Goal: Information Seeking & Learning: Check status

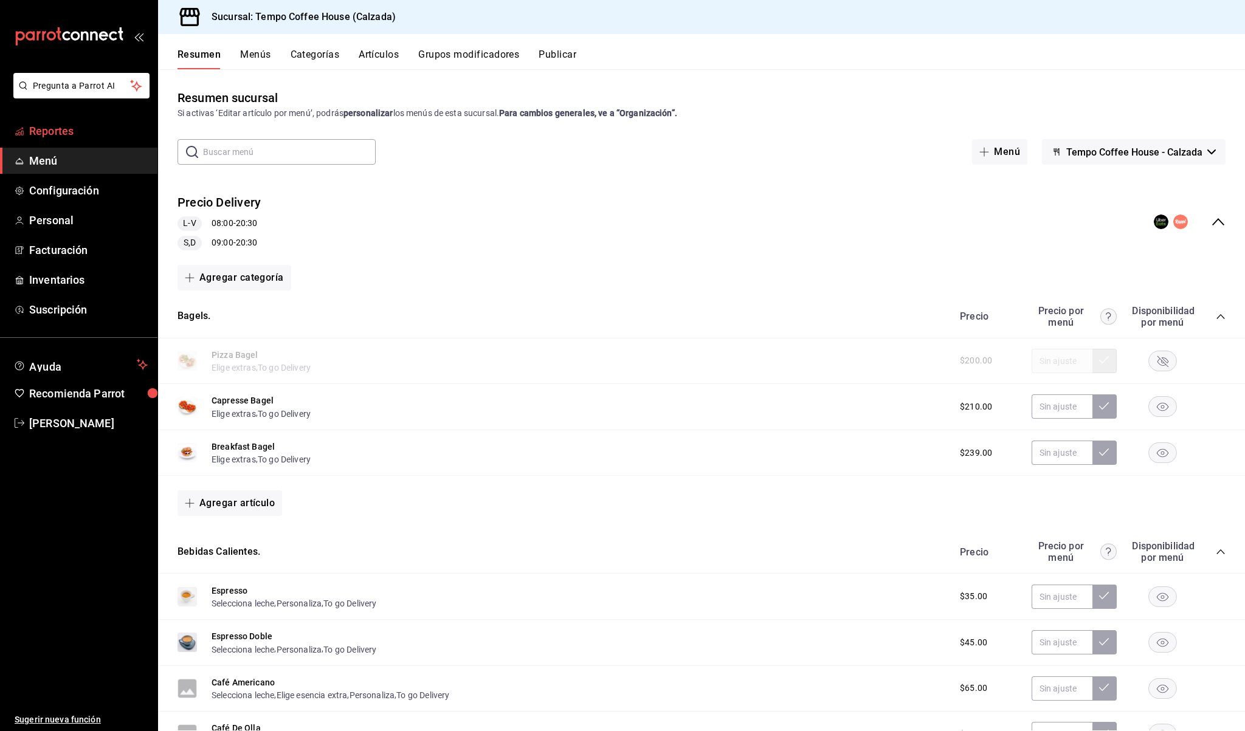
click at [58, 131] on span "Reportes" at bounding box center [88, 131] width 119 height 16
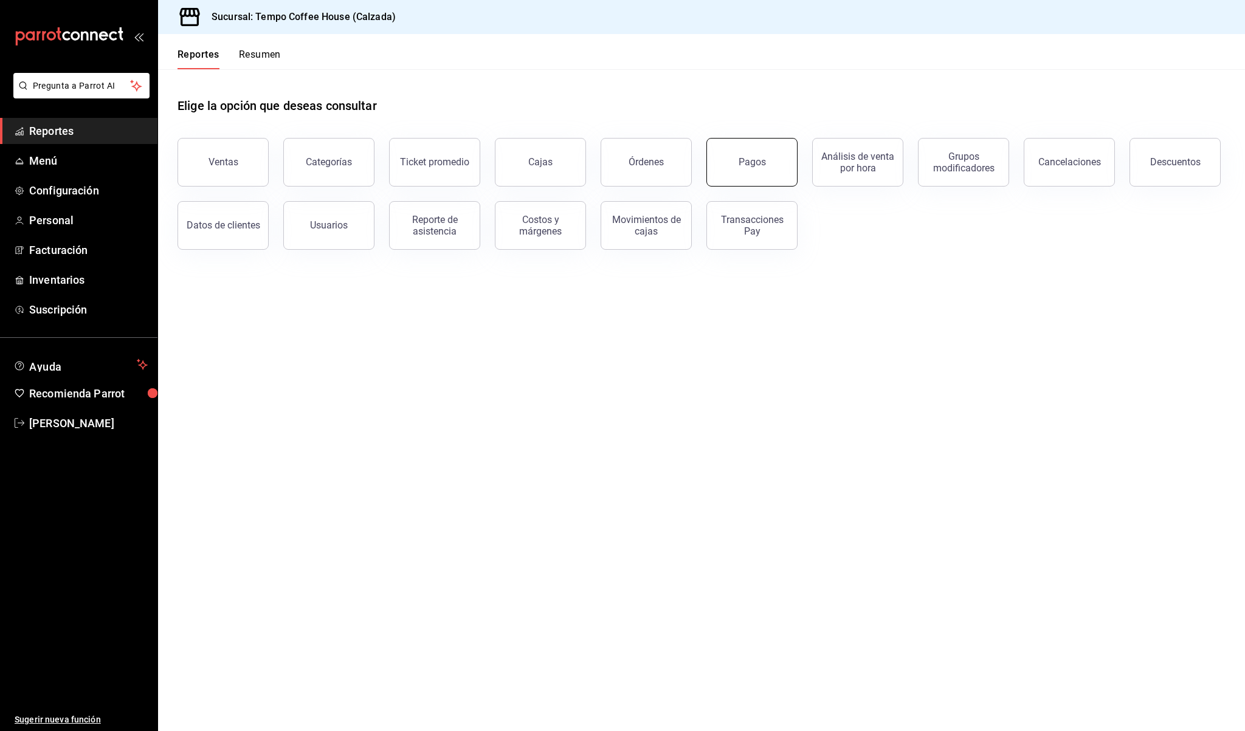
click at [715, 159] on button "Pagos" at bounding box center [751, 162] width 91 height 49
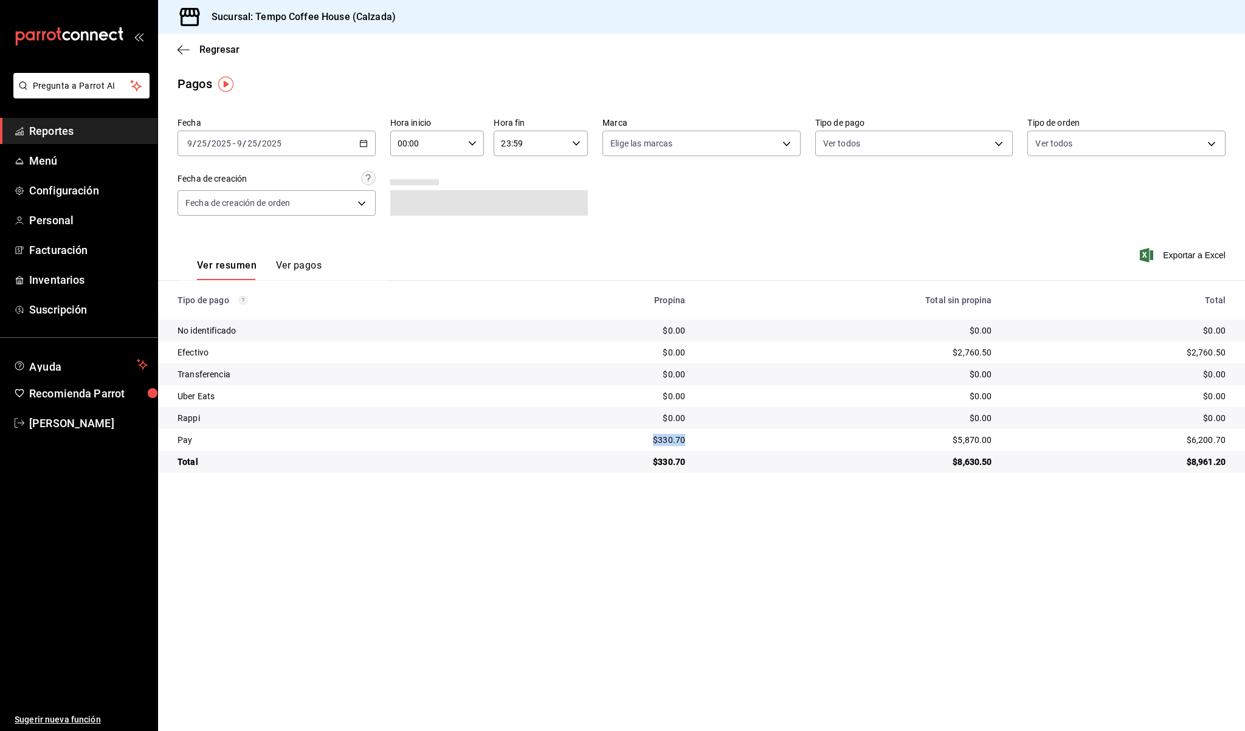
drag, startPoint x: 690, startPoint y: 438, endPoint x: 641, endPoint y: 437, distance: 49.2
click at [641, 437] on td "$330.70" at bounding box center [603, 440] width 184 height 22
copy div "$330.70"
click at [983, 445] on div "$5,870.00" at bounding box center [847, 440] width 287 height 12
drag, startPoint x: 989, startPoint y: 438, endPoint x: 942, endPoint y: 437, distance: 46.8
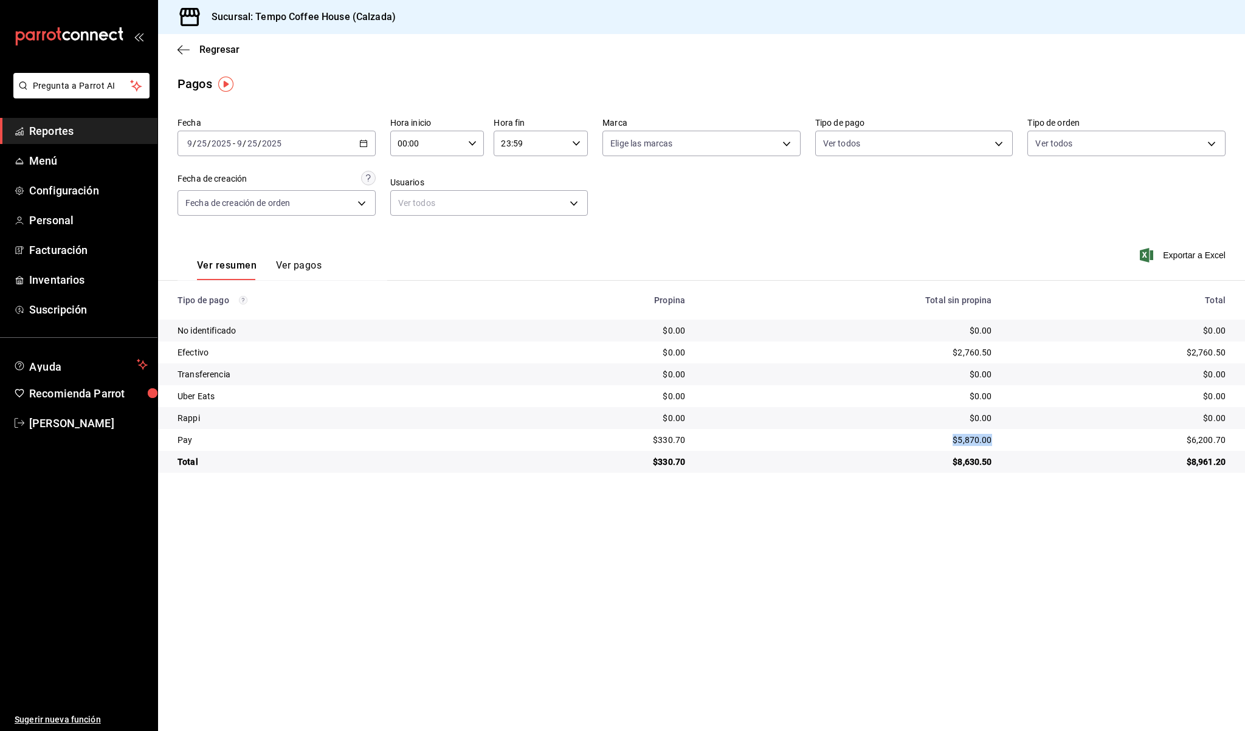
click at [941, 437] on td "$5,870.00" at bounding box center [848, 440] width 306 height 22
copy div "$5,870.00"
drag, startPoint x: 1003, startPoint y: 357, endPoint x: 931, endPoint y: 351, distance: 73.2
click at [930, 351] on tr "Efectivo $0.00 $2,760.50 $2,760.50" at bounding box center [701, 353] width 1087 height 22
click at [931, 351] on div "$2,760.50" at bounding box center [847, 352] width 287 height 12
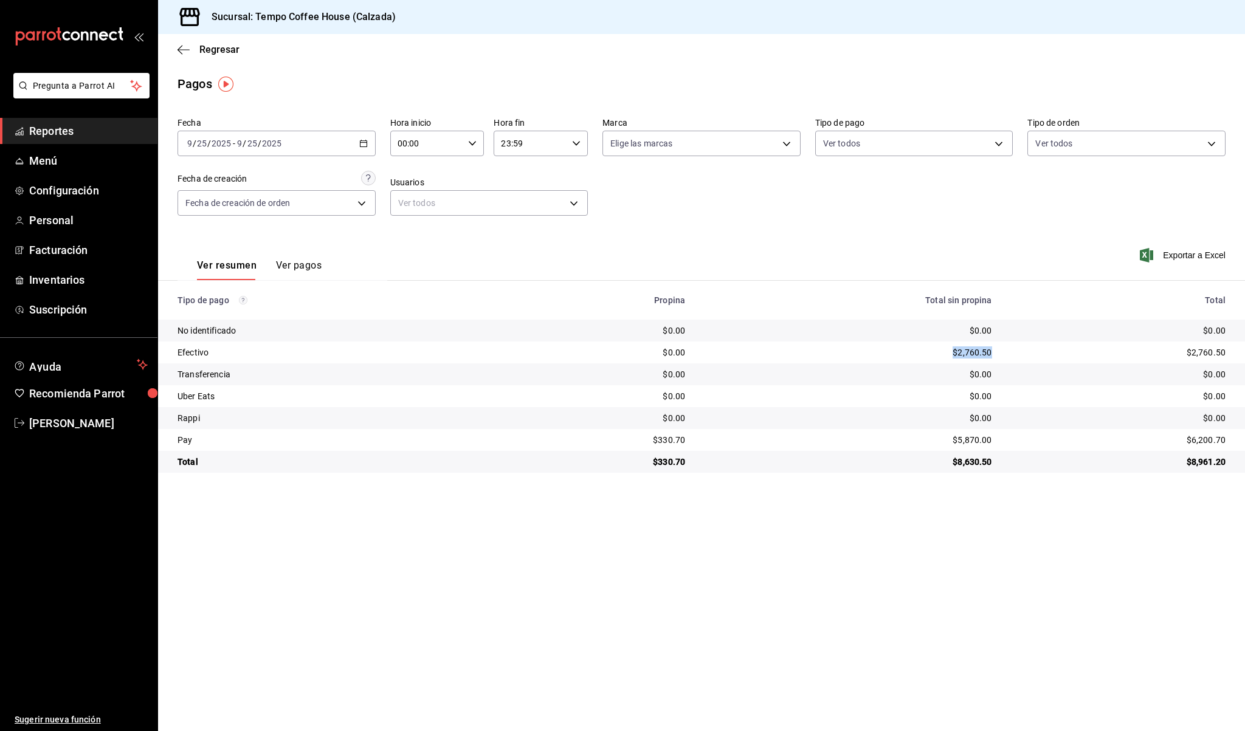
drag, startPoint x: 945, startPoint y: 351, endPoint x: 993, endPoint y: 351, distance: 48.6
click at [993, 351] on td "$2,760.50" at bounding box center [848, 353] width 306 height 22
copy div "$2,760.50"
click at [62, 128] on span "Reportes" at bounding box center [88, 131] width 119 height 16
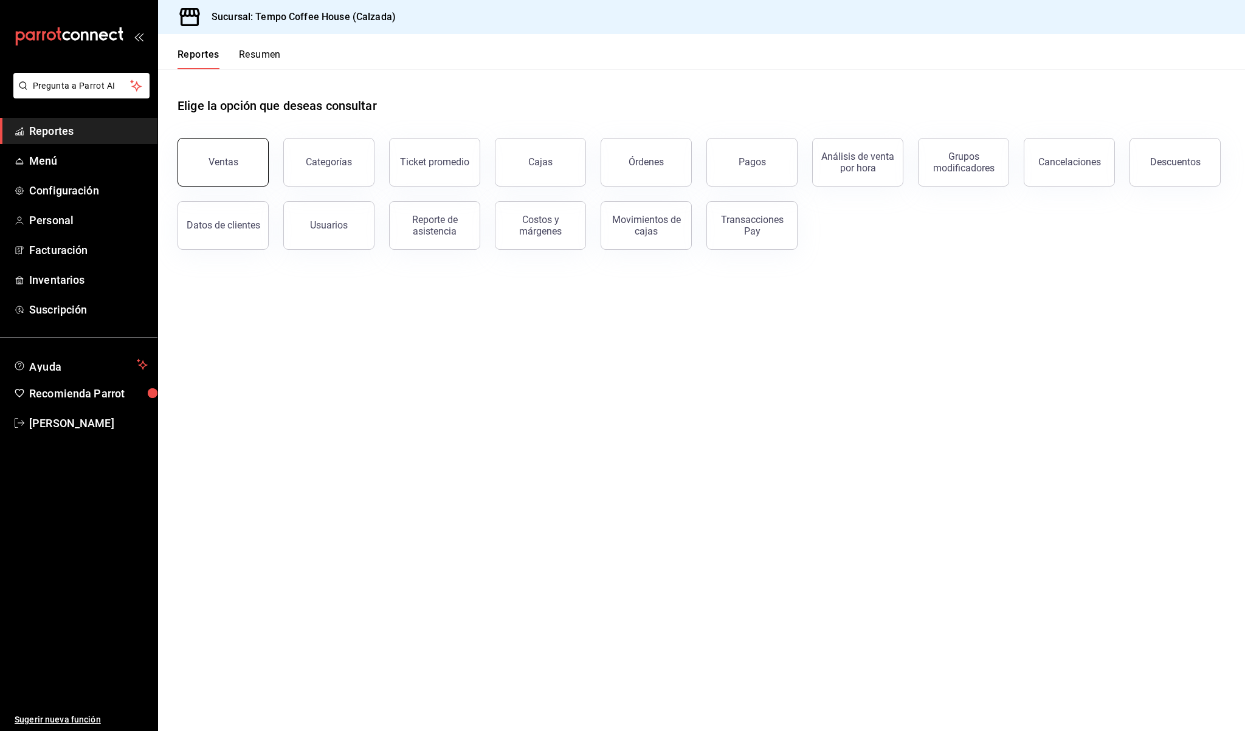
click at [196, 174] on button "Ventas" at bounding box center [222, 162] width 91 height 49
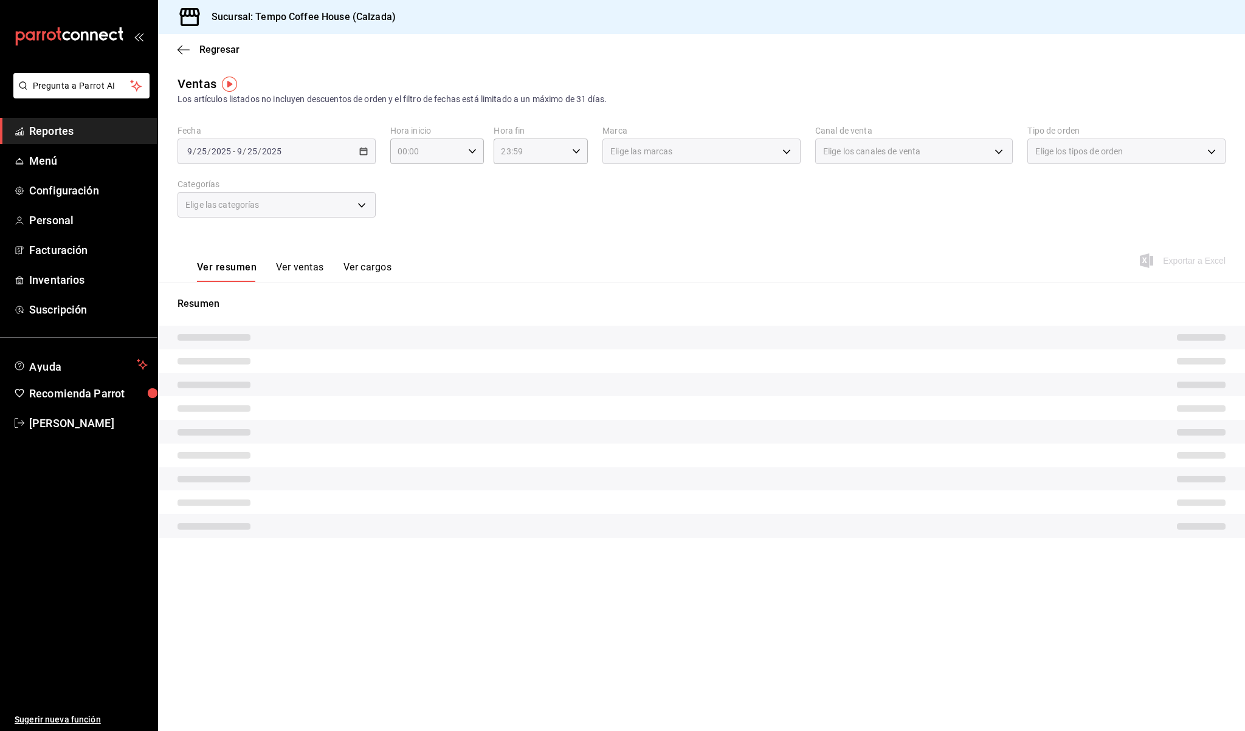
click at [345, 148] on div "[DATE] [DATE] - [DATE] [DATE]" at bounding box center [276, 152] width 198 height 26
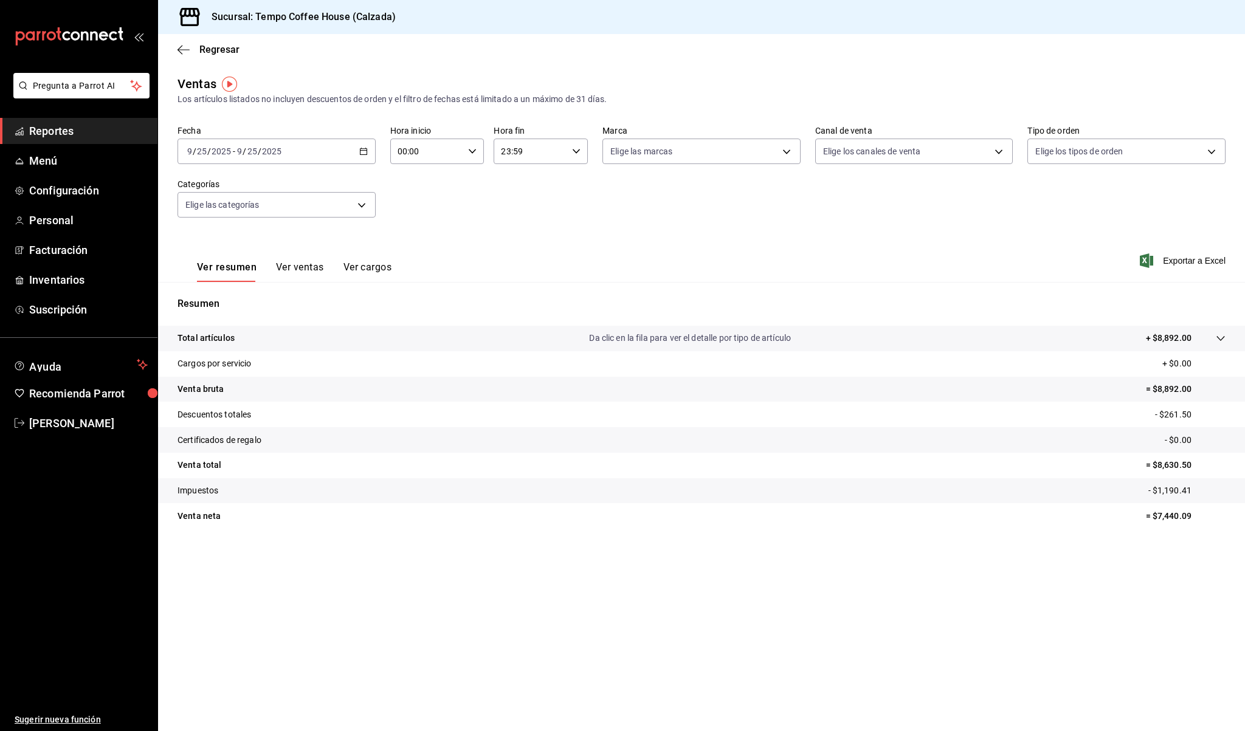
click at [357, 150] on div "[DATE] [DATE] - [DATE] [DATE]" at bounding box center [276, 152] width 198 height 26
click at [234, 300] on span "Rango de fechas" at bounding box center [235, 297] width 94 height 13
click at [347, 192] on icon "button" at bounding box center [339, 195] width 15 height 15
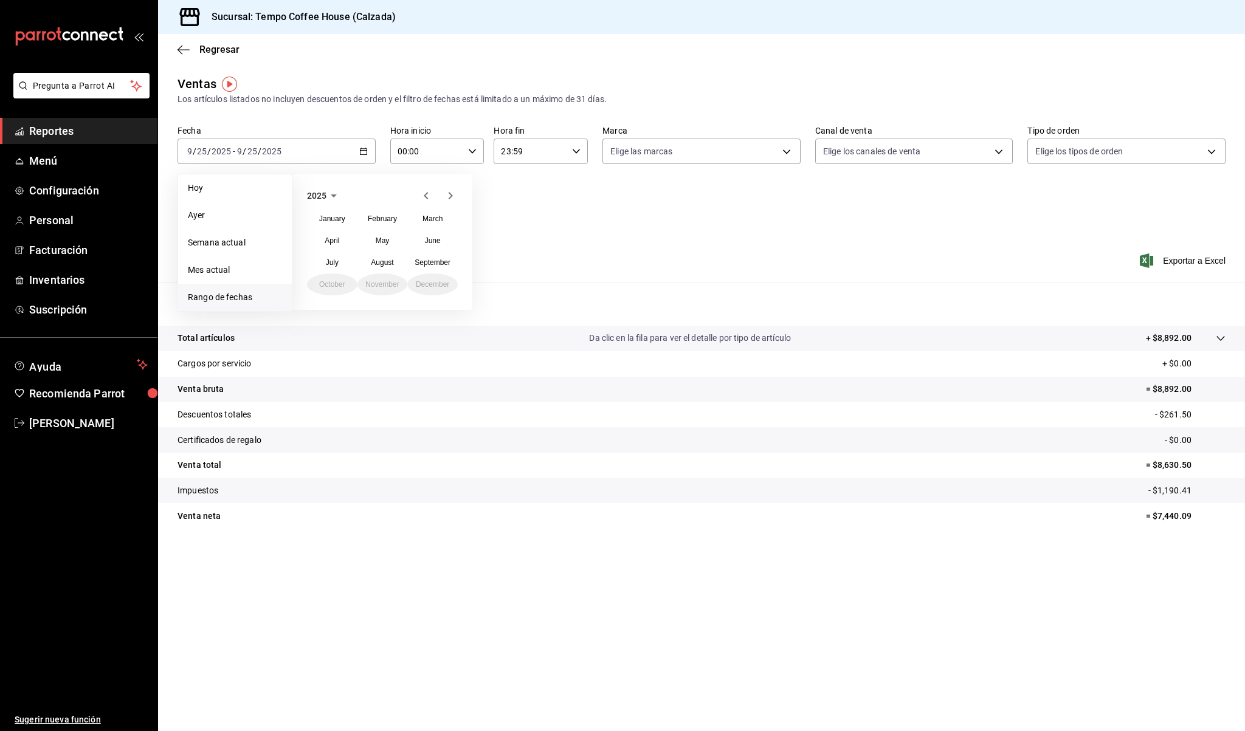
click at [426, 193] on icon "button" at bounding box center [426, 195] width 4 height 7
click at [415, 267] on button "September" at bounding box center [432, 263] width 50 height 22
click at [453, 233] on button "1" at bounding box center [446, 232] width 21 height 22
click at [319, 365] on abbr "30" at bounding box center [318, 366] width 8 height 9
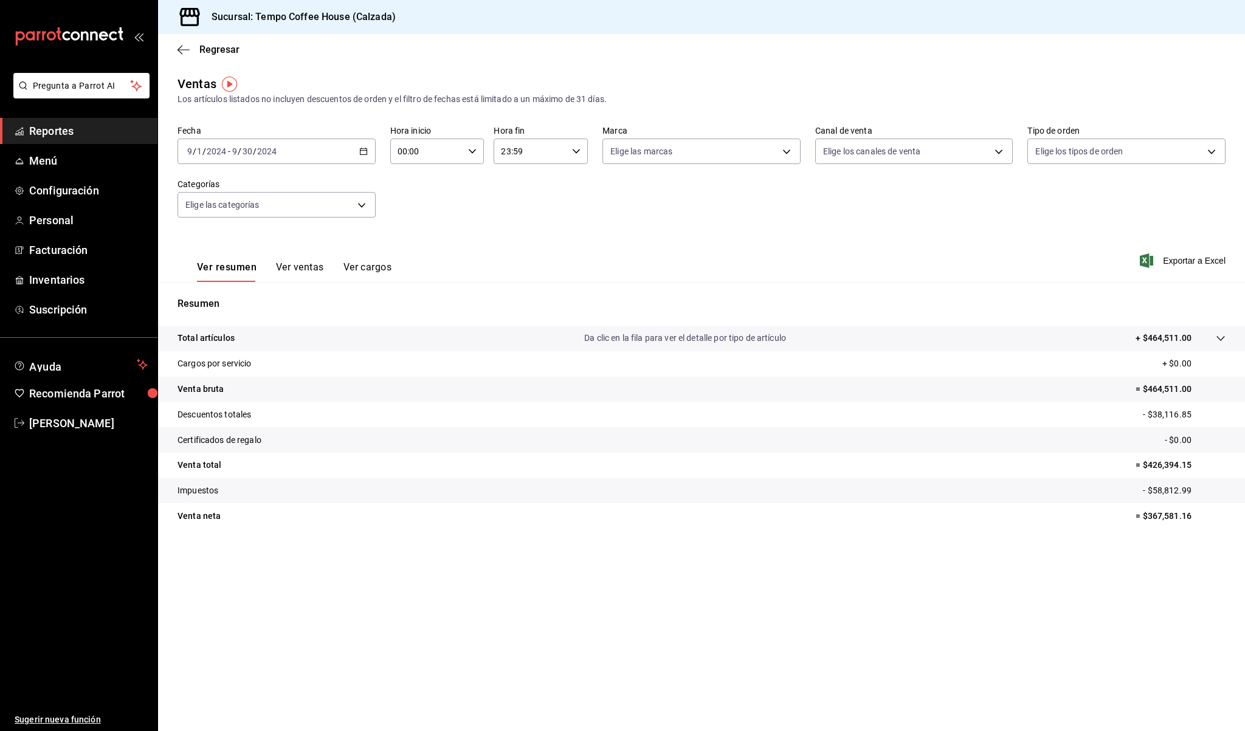
click at [318, 267] on button "Ver ventas" at bounding box center [300, 271] width 48 height 21
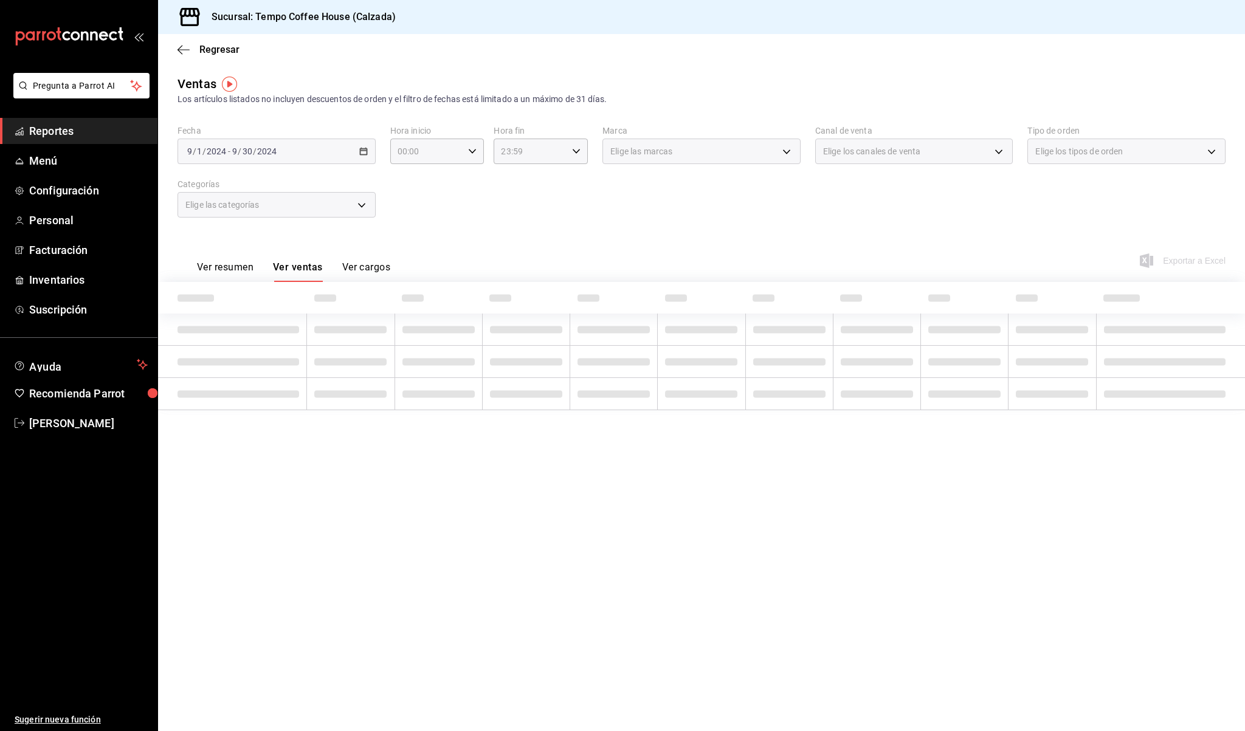
click at [375, 265] on button "Ver cargos" at bounding box center [366, 271] width 49 height 21
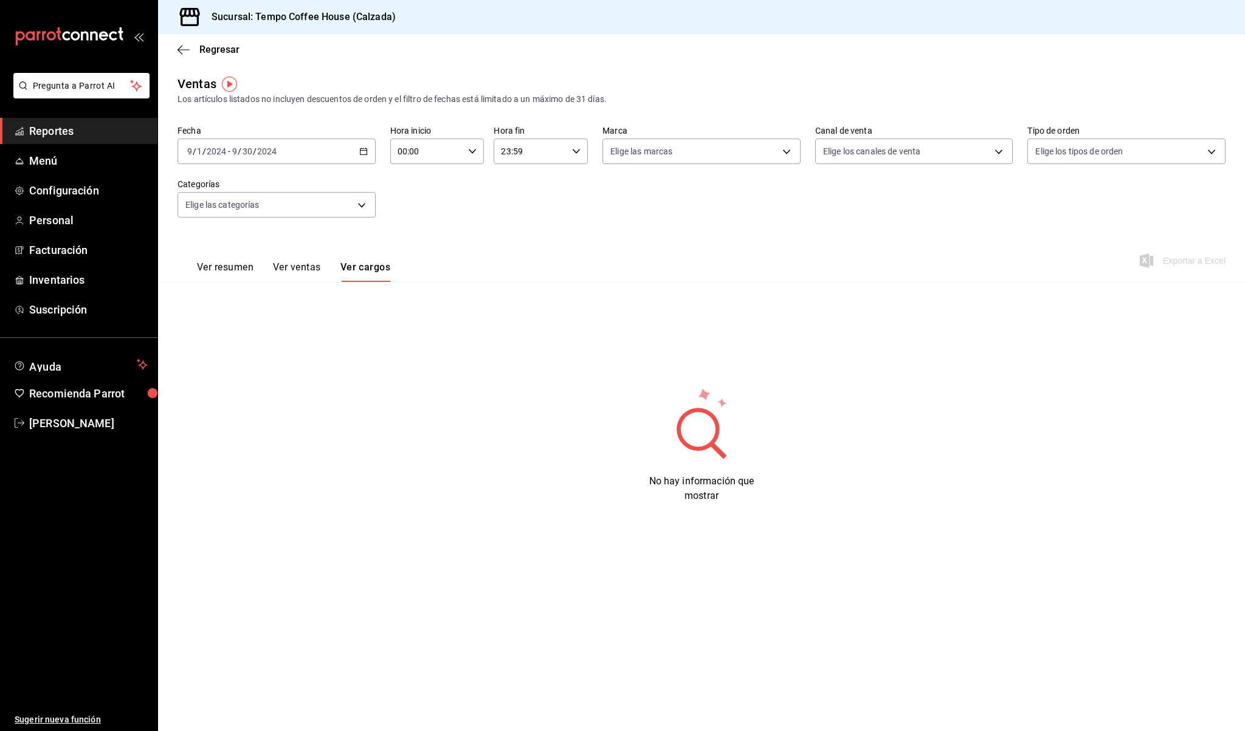
click at [285, 261] on div "Ver resumen Ver ventas Ver cargos" at bounding box center [283, 264] width 213 height 35
click at [284, 265] on button "Ver ventas" at bounding box center [297, 271] width 48 height 21
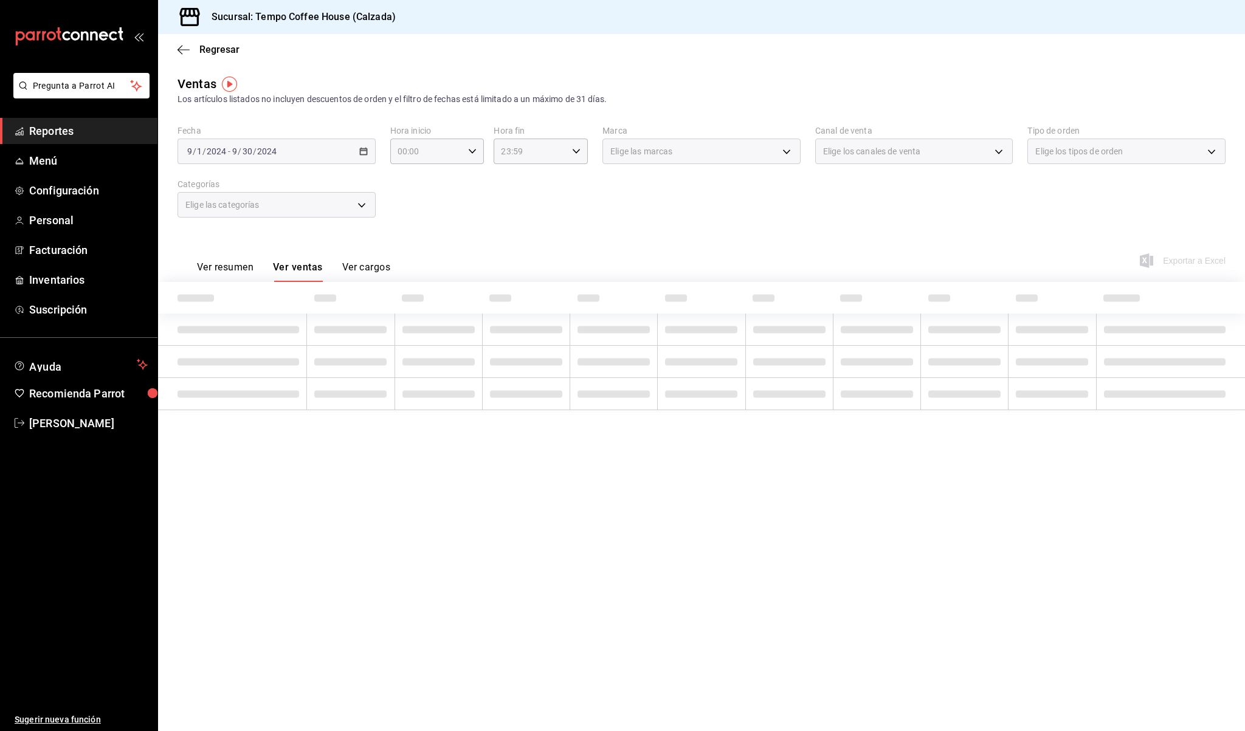
click at [219, 264] on button "Ver resumen" at bounding box center [225, 271] width 57 height 21
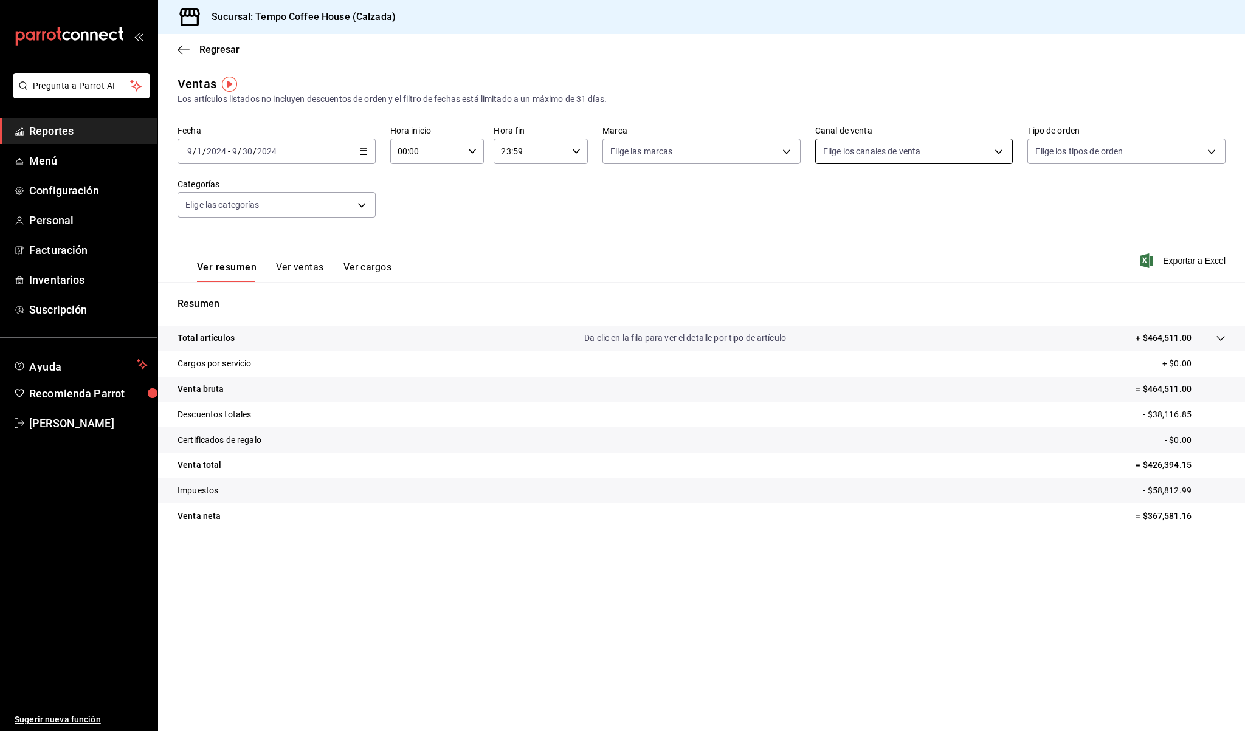
drag, startPoint x: 359, startPoint y: 153, endPoint x: 912, endPoint y: 156, distance: 553.7
click at [912, 156] on div "Fecha [DATE] [DATE] - [DATE] [DATE] Hora inicio 00:00 Hora inicio Hora fin 23:5…" at bounding box center [701, 178] width 1048 height 107
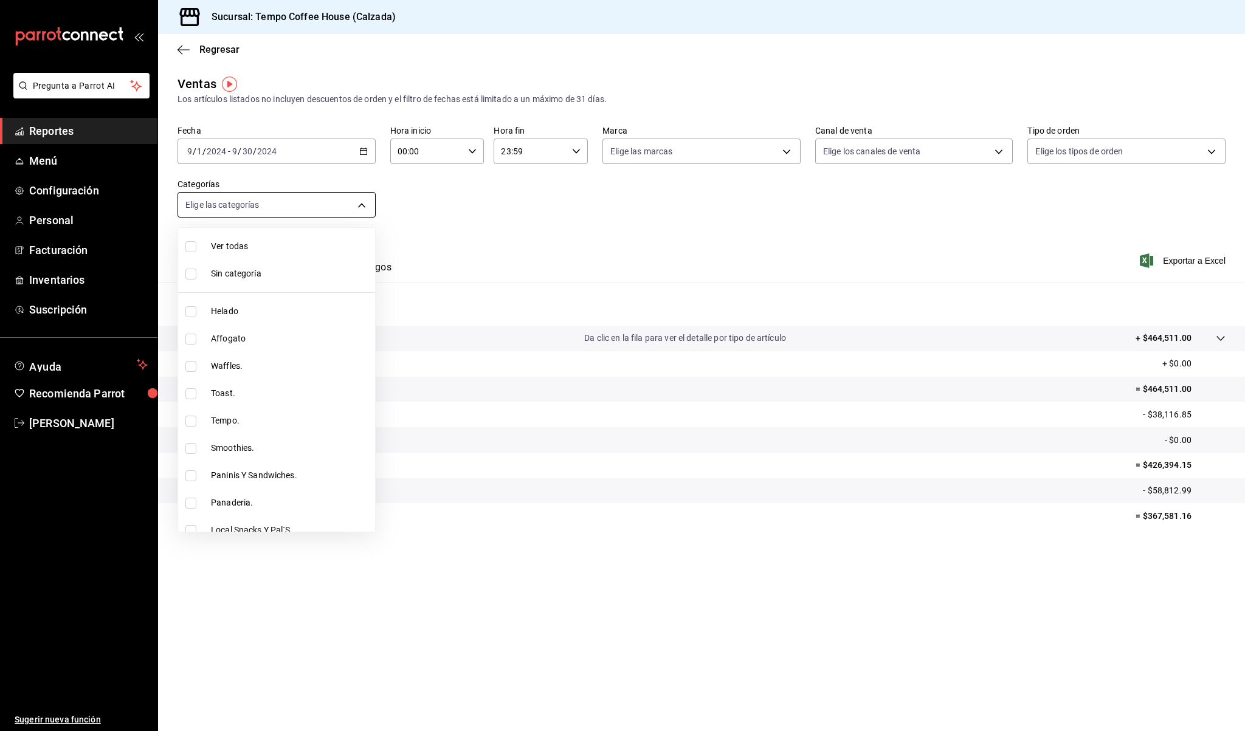
click at [235, 209] on body "Pregunta a Parrot AI Reportes Menú Configuración Personal Facturación Inventari…" at bounding box center [622, 365] width 1245 height 731
click at [541, 191] on div at bounding box center [622, 365] width 1245 height 731
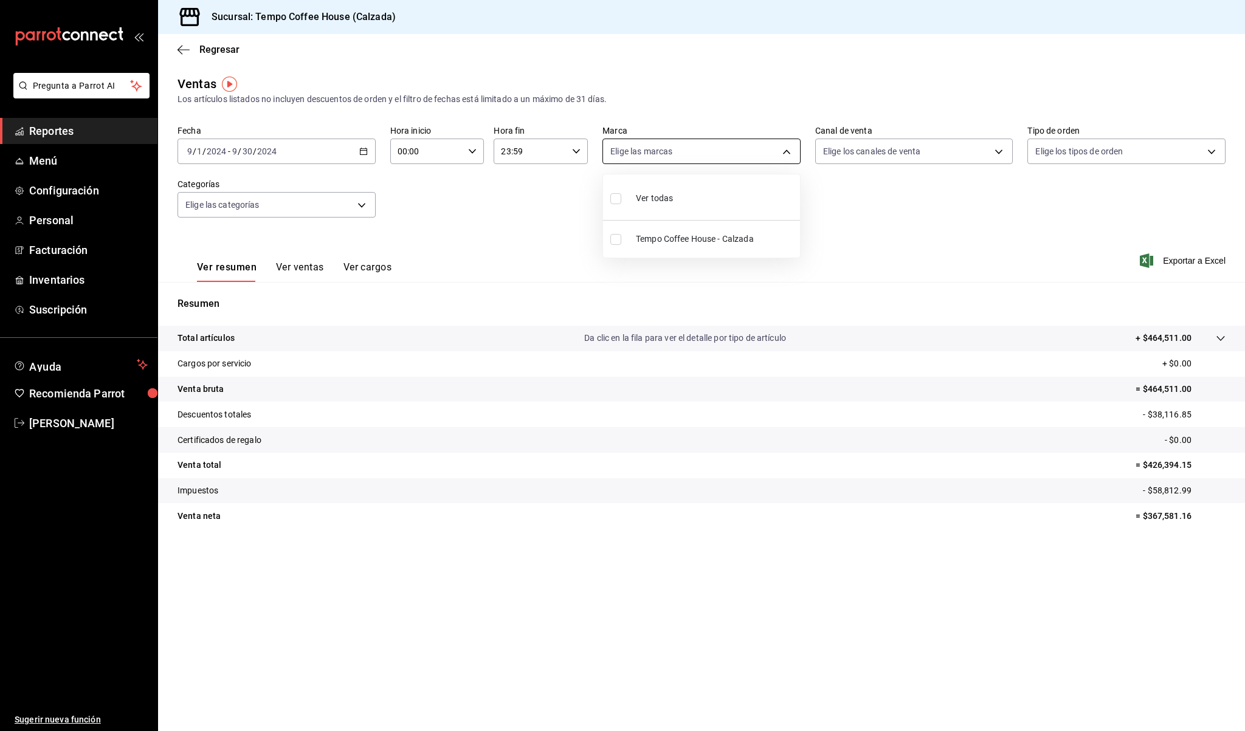
click at [711, 141] on body "Pregunta a Parrot AI Reportes Menú Configuración Personal Facturación Inventari…" at bounding box center [622, 365] width 1245 height 731
click at [713, 235] on span "Tempo Coffee House - Calzada" at bounding box center [715, 239] width 159 height 13
type input "aef4dde1-8523-48a4-8f6c-82f3f6117dbd"
checkbox input "true"
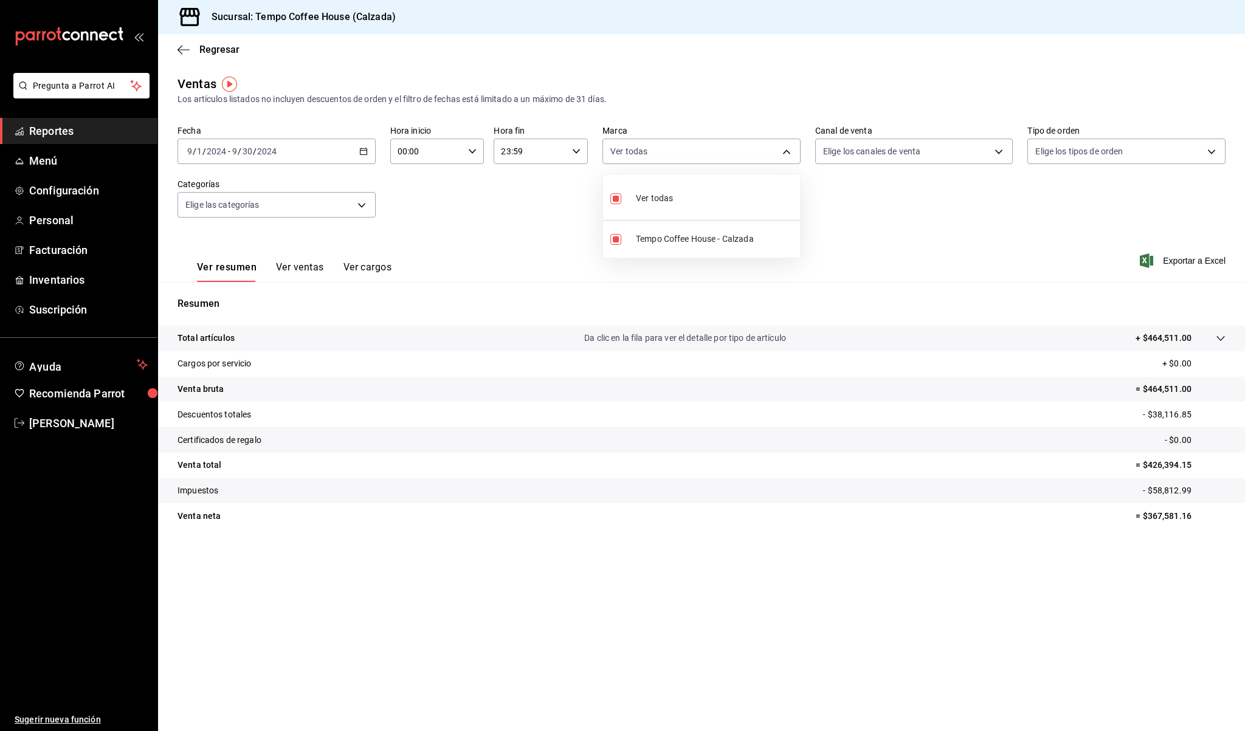
click at [867, 163] on div at bounding box center [622, 365] width 1245 height 731
click at [893, 148] on body "Pregunta a Parrot AI Reportes Menú Configuración Personal Facturación Inventari…" at bounding box center [622, 365] width 1245 height 731
click at [1083, 176] on div at bounding box center [622, 365] width 1245 height 731
click at [866, 157] on body "Pregunta a Parrot AI Reportes Menú Configuración Personal Facturación Inventari…" at bounding box center [622, 365] width 1245 height 731
click at [853, 270] on span "Uber Eats" at bounding box center [927, 266] width 159 height 13
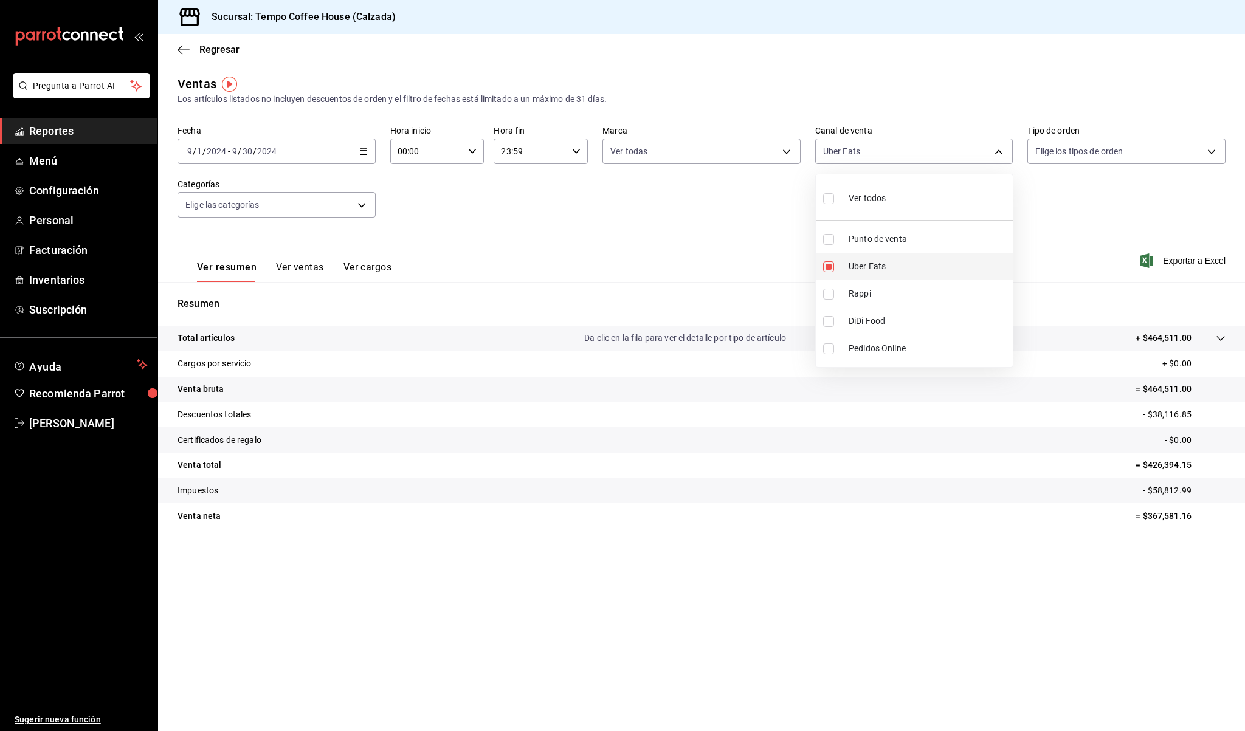
type input "UBER_EATS"
checkbox input "true"
click at [851, 281] on li "Rappi" at bounding box center [914, 293] width 197 height 27
type input "UBER_EATS,RAPPI"
checkbox input "true"
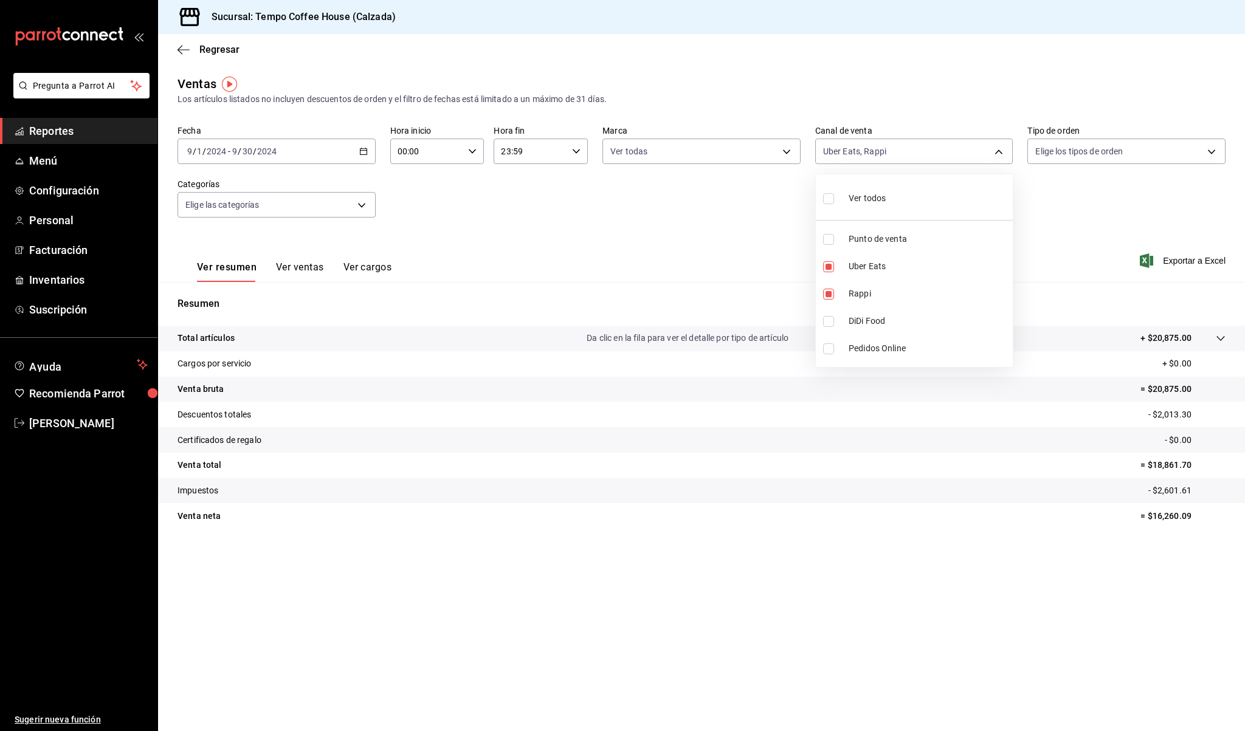
click at [853, 317] on span "DiDi Food" at bounding box center [927, 321] width 159 height 13
type input "UBER_EATS,RAPPI,DIDI_FOOD"
checkbox input "true"
click at [828, 354] on input "checkbox" at bounding box center [828, 348] width 11 height 11
checkbox input "true"
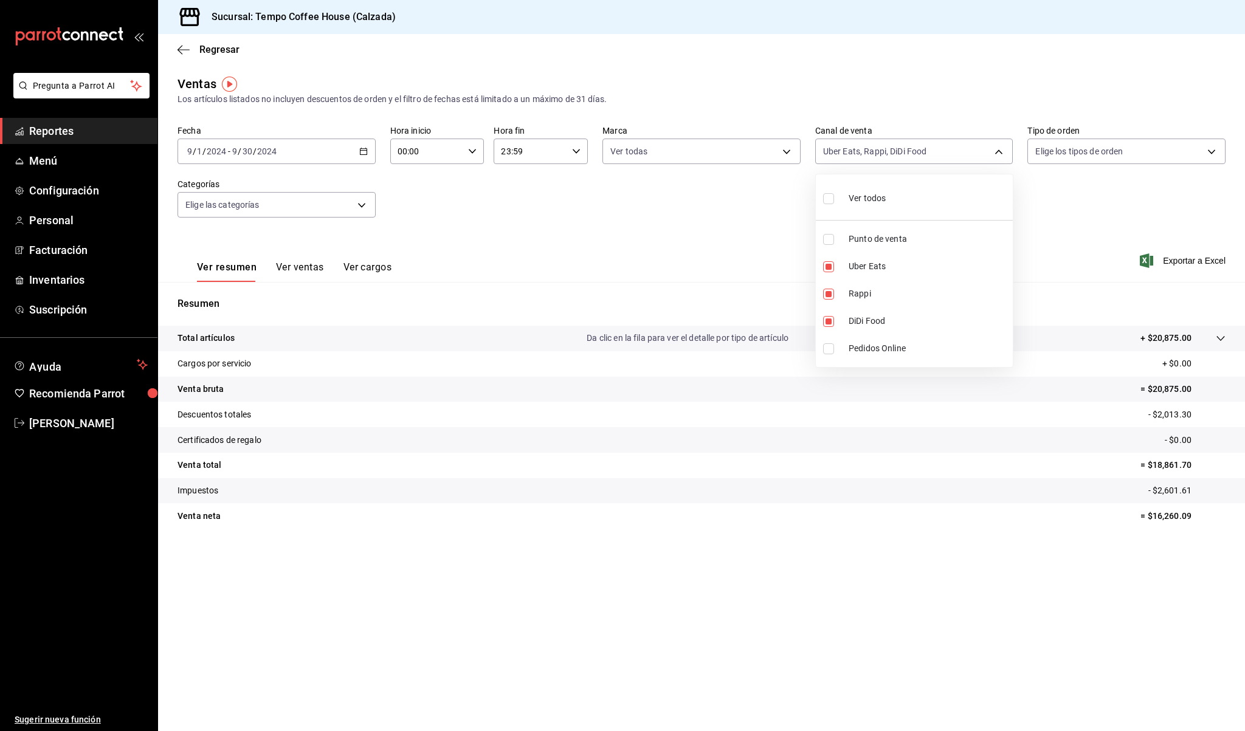
type input "UBER_EATS,RAPPI,DIDI_FOOD,ONLINE"
click at [830, 262] on input "checkbox" at bounding box center [828, 266] width 11 height 11
checkbox input "false"
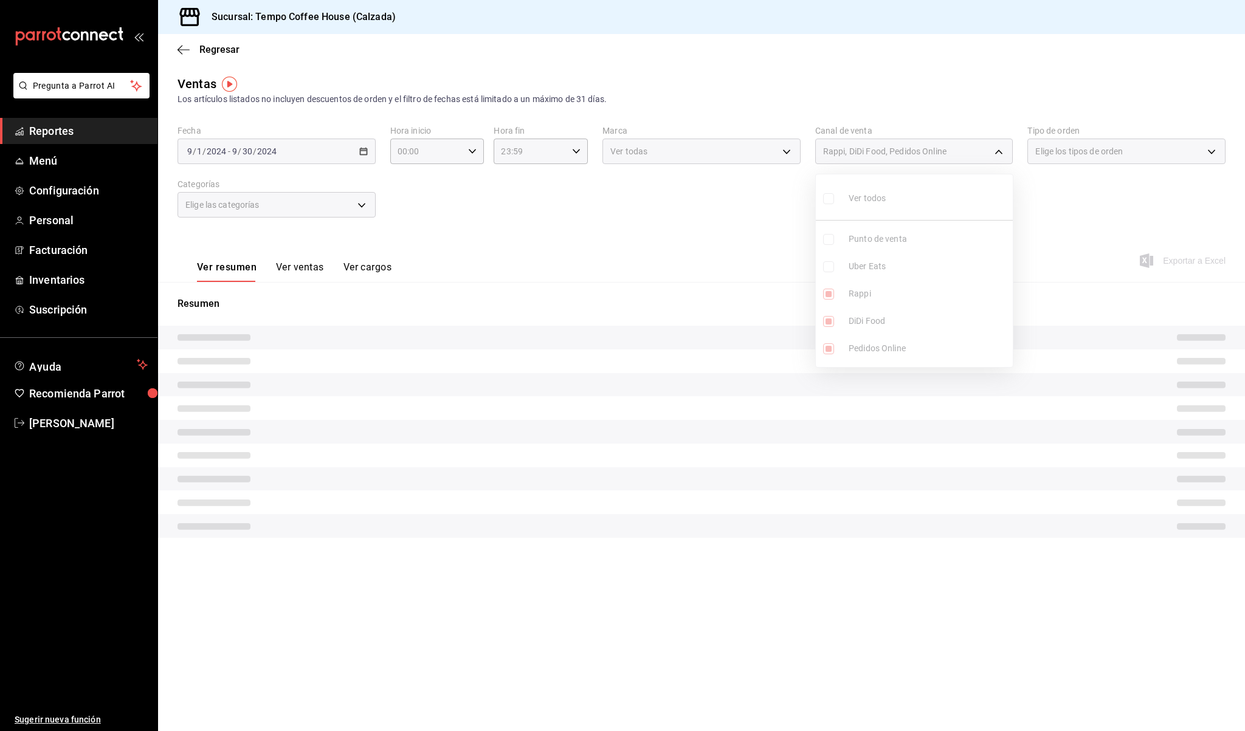
click at [833, 298] on ul "Ver todos Punto de venta Uber Eats Rappi DiDi Food Pedidos Online" at bounding box center [914, 270] width 197 height 193
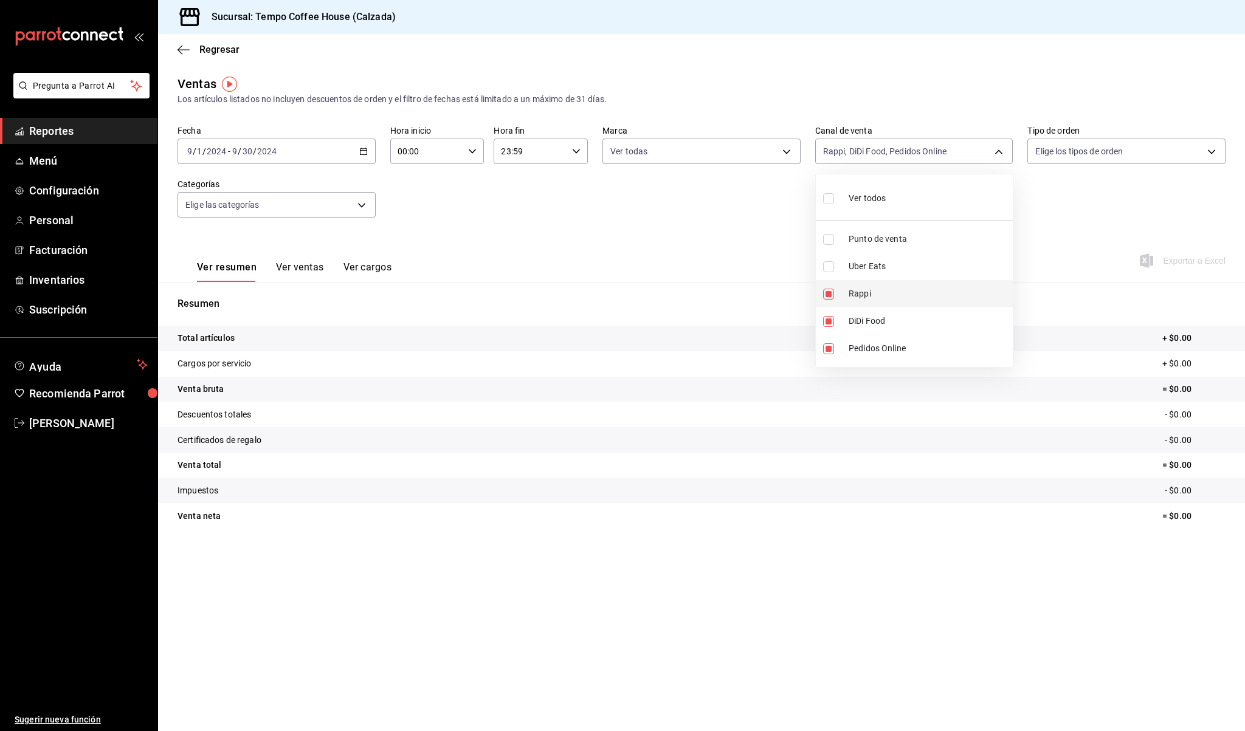
click at [831, 283] on li "Rappi" at bounding box center [914, 293] width 197 height 27
type input "DIDI_FOOD,ONLINE"
checkbox input "false"
click at [831, 315] on li "DiDi Food" at bounding box center [914, 321] width 197 height 27
type input "ONLINE"
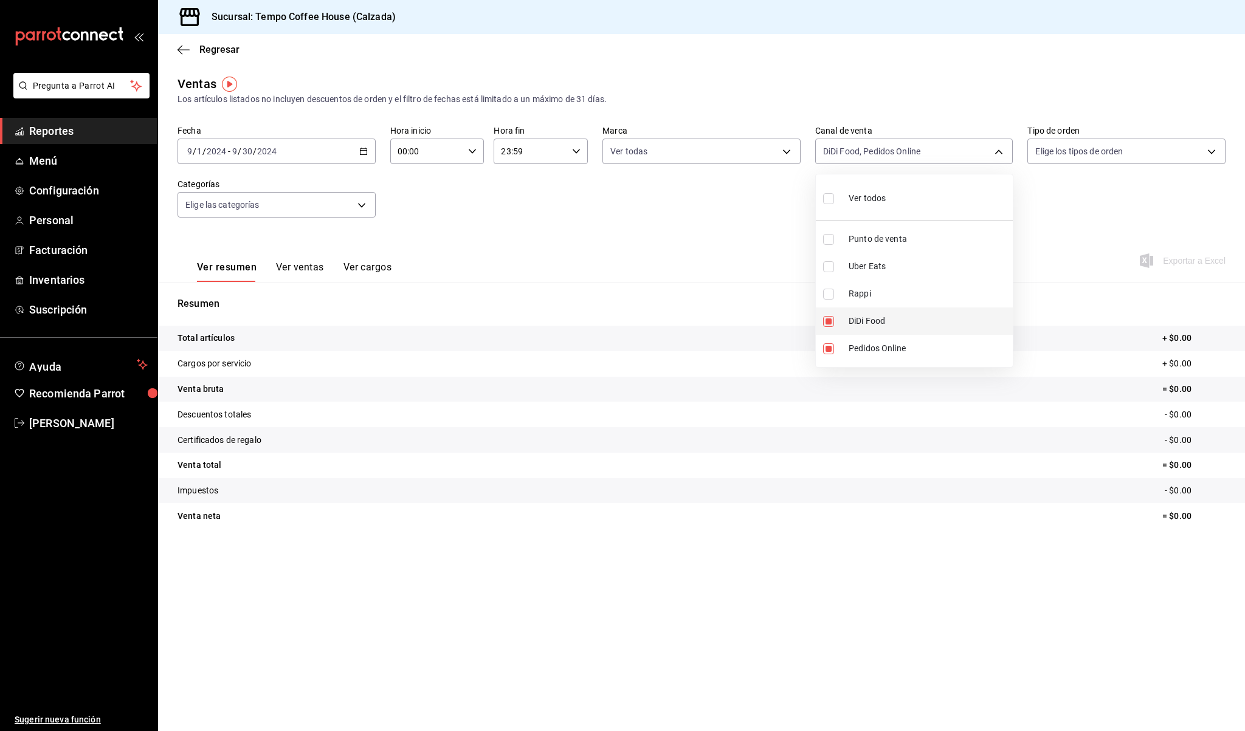
checkbox input "false"
click at [831, 348] on input "checkbox" at bounding box center [828, 348] width 11 height 11
checkbox input "false"
click at [855, 248] on li "Punto de venta" at bounding box center [914, 238] width 197 height 27
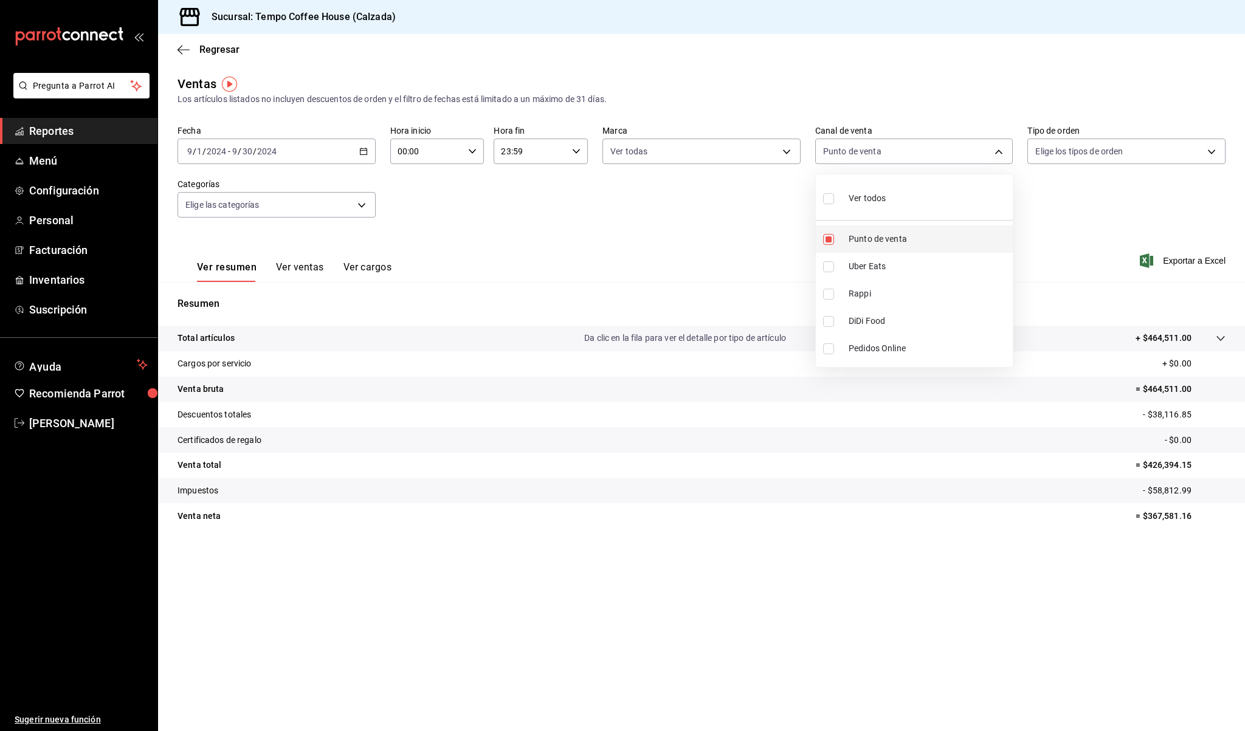
type input "PARROT"
checkbox input "true"
click at [1147, 346] on div at bounding box center [622, 365] width 1245 height 731
click at [64, 131] on span "Reportes" at bounding box center [88, 131] width 119 height 16
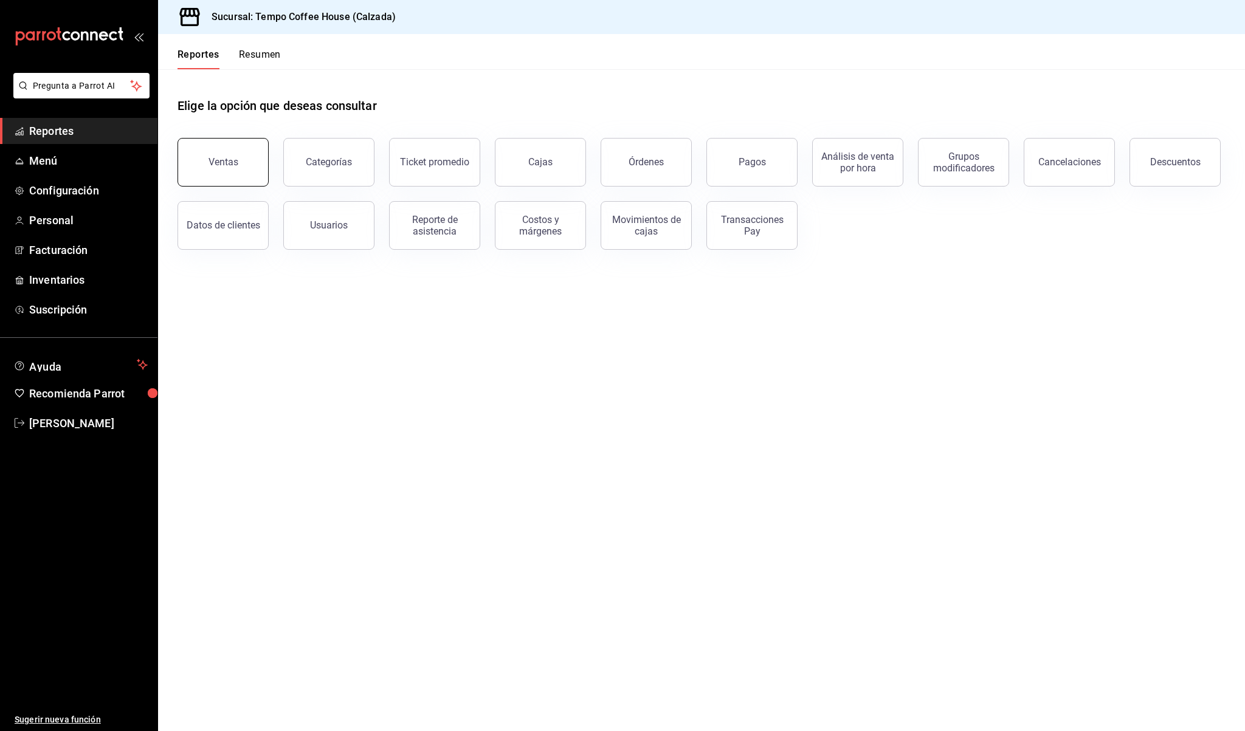
click at [239, 156] on button "Ventas" at bounding box center [222, 162] width 91 height 49
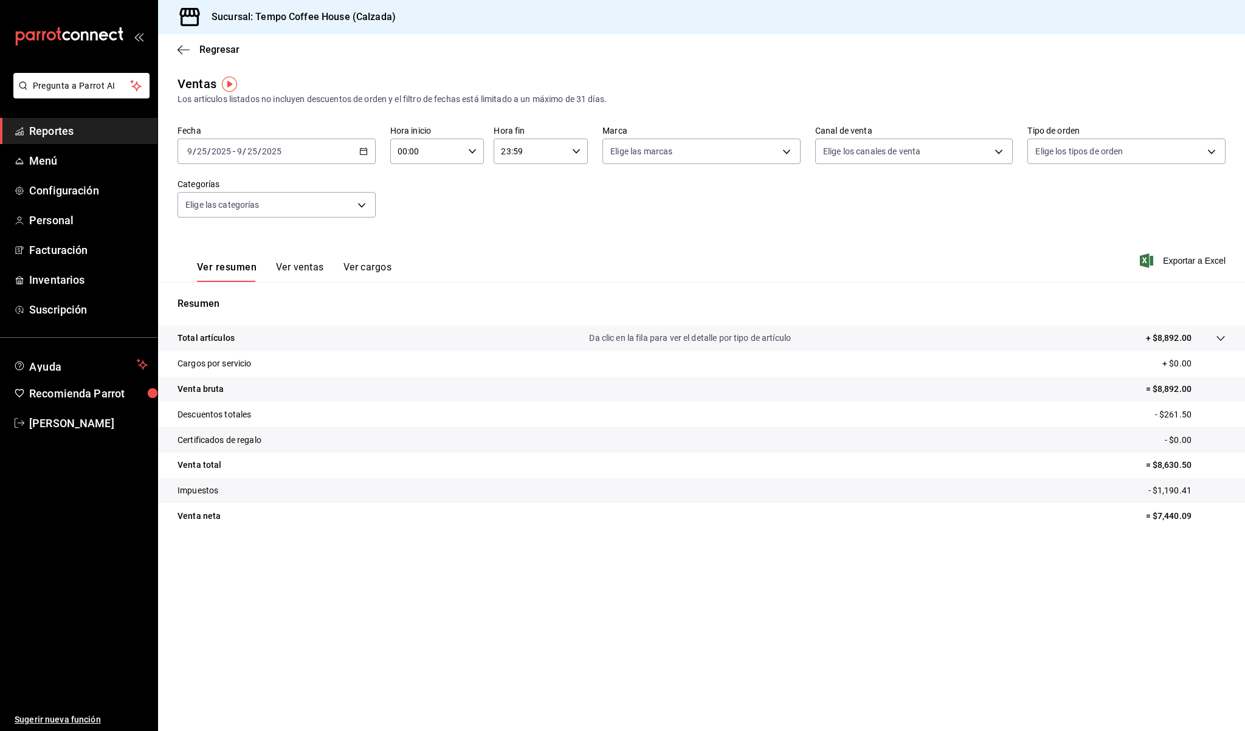
click at [316, 153] on div "[DATE] [DATE] - [DATE] [DATE]" at bounding box center [276, 152] width 198 height 26
click at [233, 293] on span "Rango de fechas" at bounding box center [235, 297] width 94 height 13
click at [425, 197] on icon "button" at bounding box center [426, 195] width 4 height 7
click at [370, 200] on div "[DATE]" at bounding box center [382, 195] width 151 height 15
click at [347, 198] on icon "button" at bounding box center [339, 195] width 15 height 15
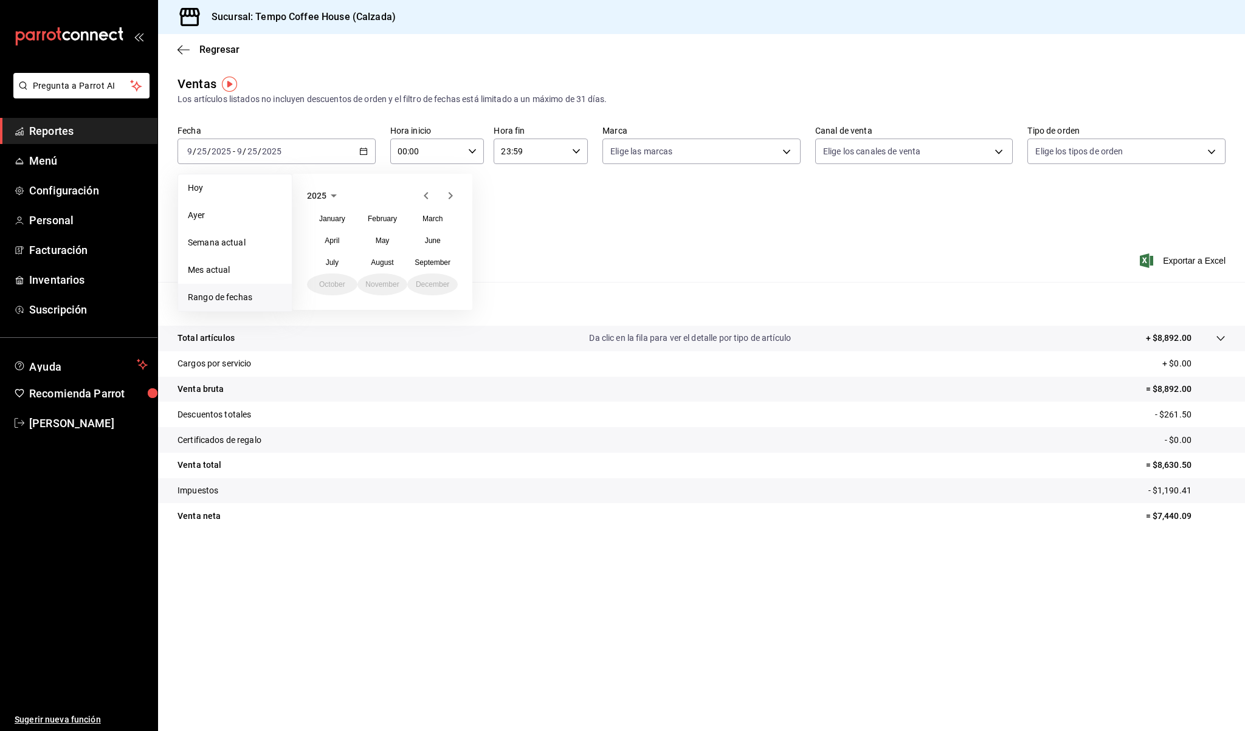
click at [427, 199] on icon "button" at bounding box center [426, 195] width 4 height 7
click at [338, 286] on abbr "October" at bounding box center [332, 284] width 26 height 9
click at [343, 238] on button "1" at bounding box center [338, 232] width 21 height 22
click at [380, 337] on abbr "31" at bounding box center [382, 339] width 8 height 9
